Goal: Transaction & Acquisition: Purchase product/service

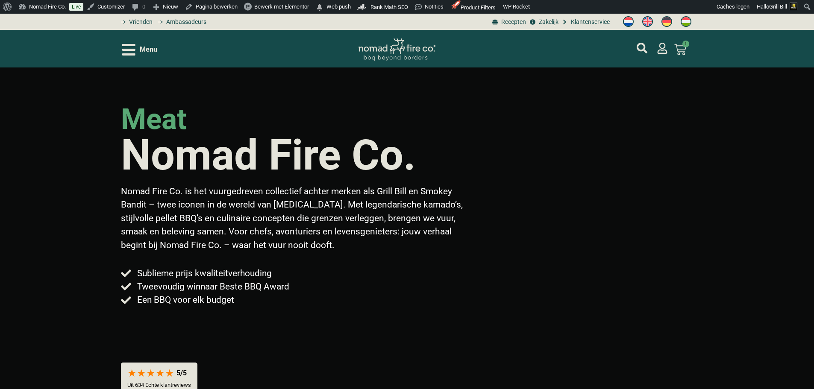
click at [156, 54] on span "Menu" at bounding box center [149, 49] width 18 height 10
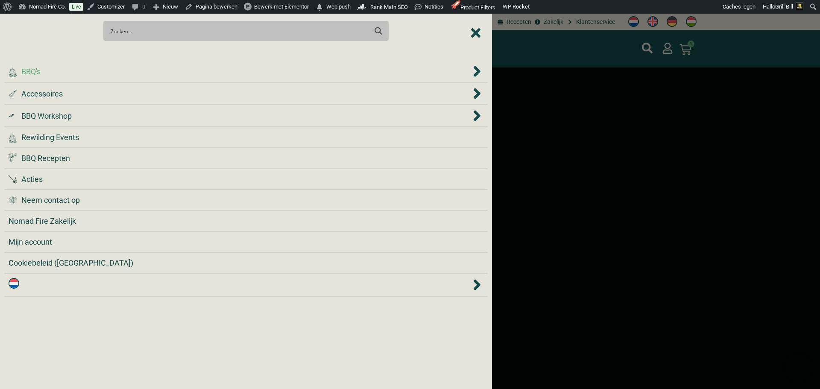
click at [171, 72] on div ".cls-1 { fill: #042e2c; } BBQ's" at bounding box center [240, 72] width 463 height 12
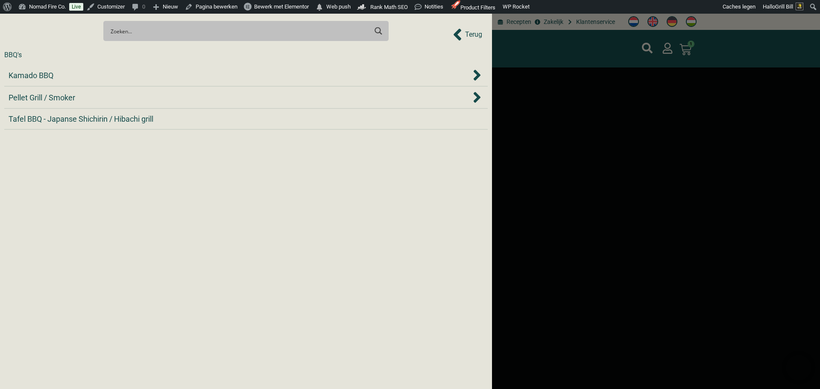
click at [171, 72] on div "Kamado BBQ" at bounding box center [240, 76] width 463 height 12
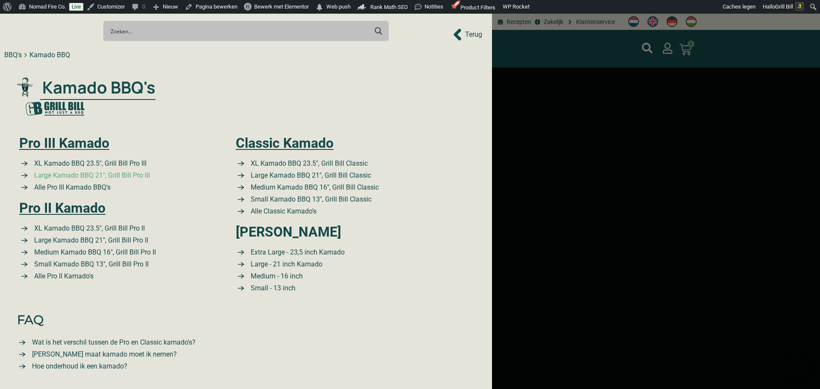
click at [91, 173] on span "Large Kamado BBQ 21″, Grill Bill Pro III" at bounding box center [91, 176] width 118 height 10
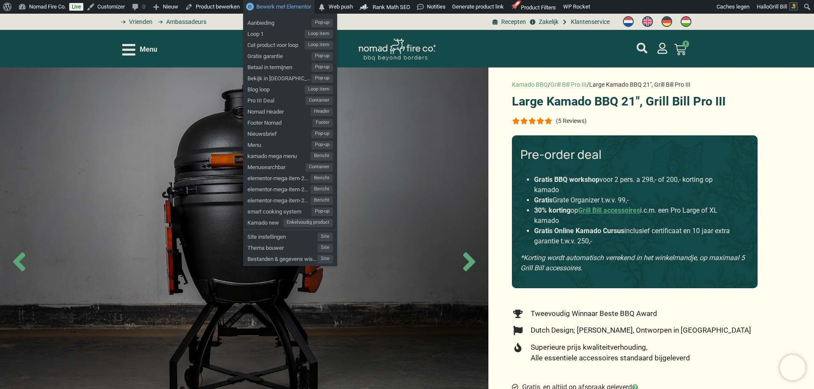
click at [301, 6] on span "Bewerk met Elementor" at bounding box center [283, 6] width 55 height 6
